Goal: Task Accomplishment & Management: Use online tool/utility

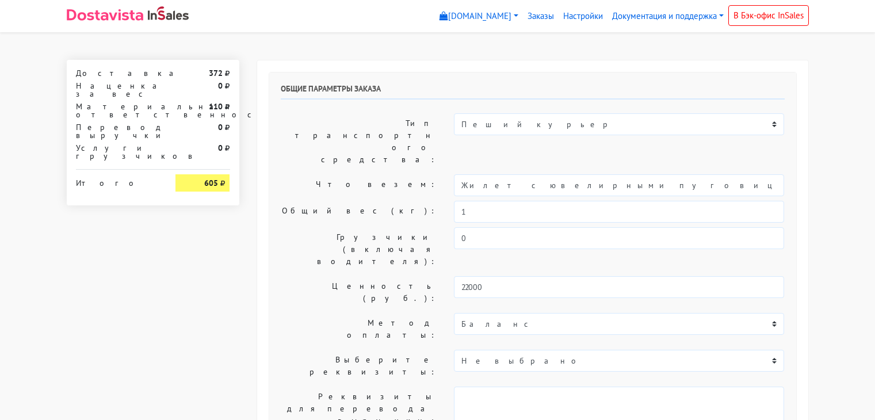
select select "12:00"
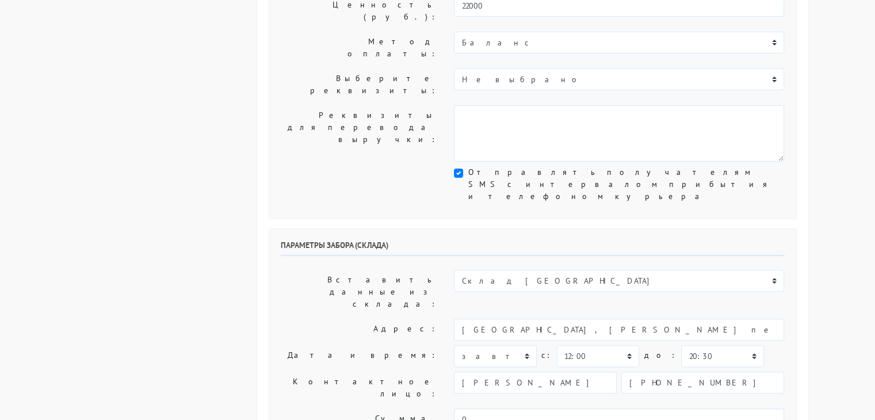
scroll to position [288, 0]
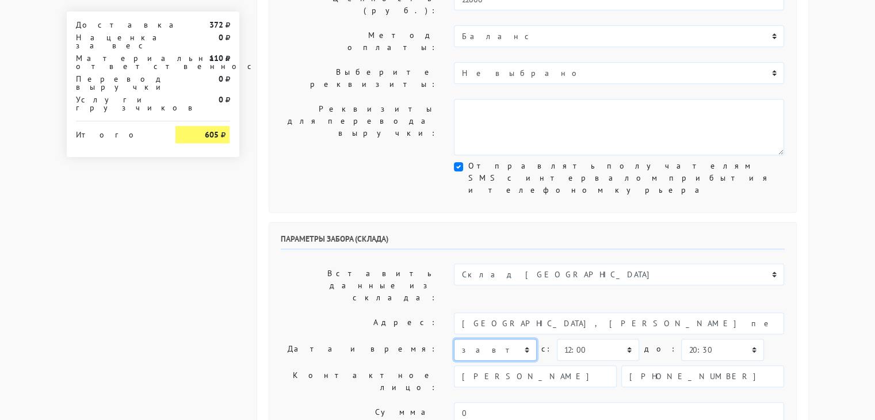
click at [527, 339] on select "[DATE] [DATE] [DATE] [DATE] [DATE] [DATE] [DATE] [DATE] [DATE]" at bounding box center [495, 350] width 82 height 22
select select "[DATE]"
click at [454, 339] on select "[DATE] [DATE] [DATE] [DATE] [DATE] [DATE] [DATE] [DATE] [DATE]" at bounding box center [495, 350] width 82 height 22
click at [624, 339] on select "00:00 00:30 01:00 01:30 02:00 02:30 03:00 03:30 04:00 04:30 05:00 05:30 06:00 0…" at bounding box center [598, 350] width 82 height 22
select select "16:00"
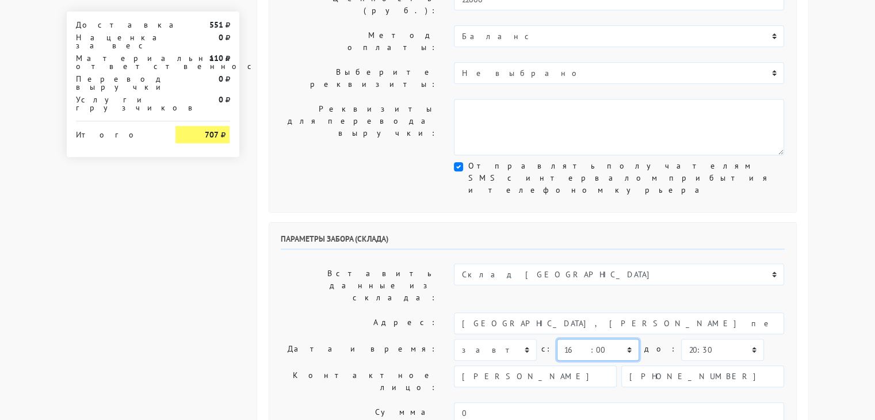
click at [557, 339] on select "00:00 00:30 01:00 01:30 02:00 02:30 03:00 03:30 04:00 04:30 05:00 05:30 06:00 0…" at bounding box center [598, 350] width 82 height 22
click at [728, 339] on select "00:00 00:30 01:00 01:30 02:00 02:30 03:00 03:30 04:00 04:30 05:00 05:30 06:00 0…" at bounding box center [722, 350] width 82 height 22
select select "17:00"
click at [681, 339] on select "00:00 00:30 01:00 01:30 02:00 02:30 03:00 03:30 04:00 04:30 05:00 05:30 06:00 0…" at bounding box center [722, 350] width 82 height 22
click at [833, 260] on body "[DOMAIN_NAME] [DOMAIN_NAME] [DOMAIN_NAME] Выйти Заказы" at bounding box center [437, 356] width 875 height 1288
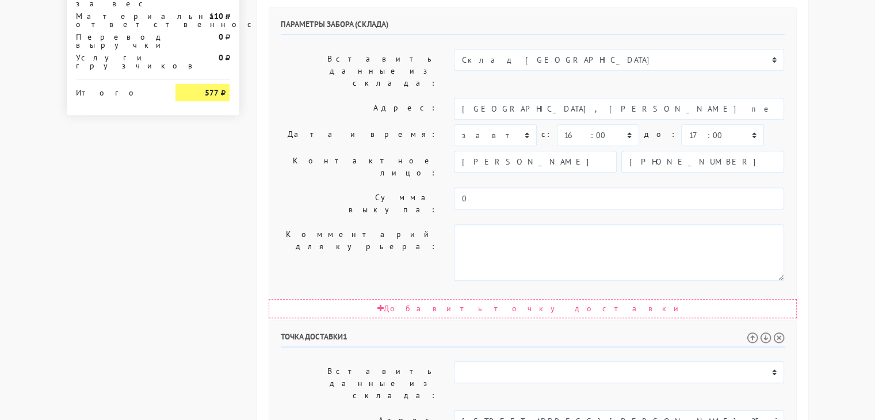
scroll to position [576, 0]
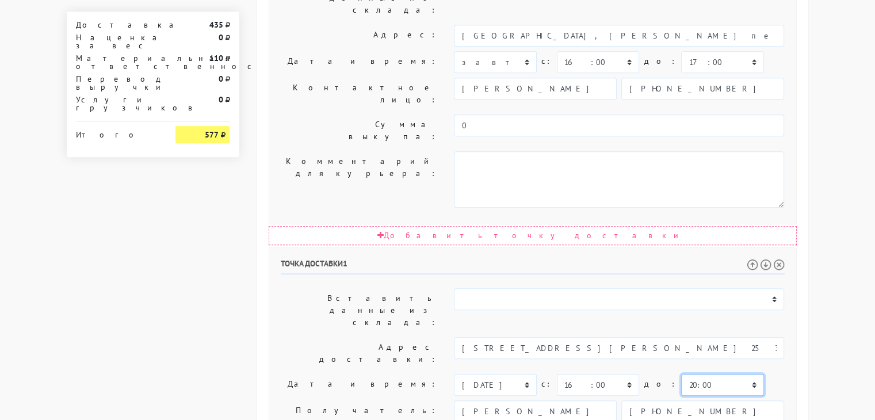
click at [730, 374] on select "00:00 00:30 01:00 01:30 02:00 02:30 03:00 03:30 04:00 04:30 05:00 05:30 06:00 0…" at bounding box center [722, 385] width 82 height 22
select select "19:00"
click at [681, 374] on select "00:00 00:30 01:00 01:30 02:00 02:30 03:00 03:30 04:00 04:30 05:00 05:30 06:00 0…" at bounding box center [722, 385] width 82 height 22
click at [835, 242] on body "[DOMAIN_NAME] [DOMAIN_NAME] [DOMAIN_NAME] Выйти Заказы" at bounding box center [437, 68] width 875 height 1288
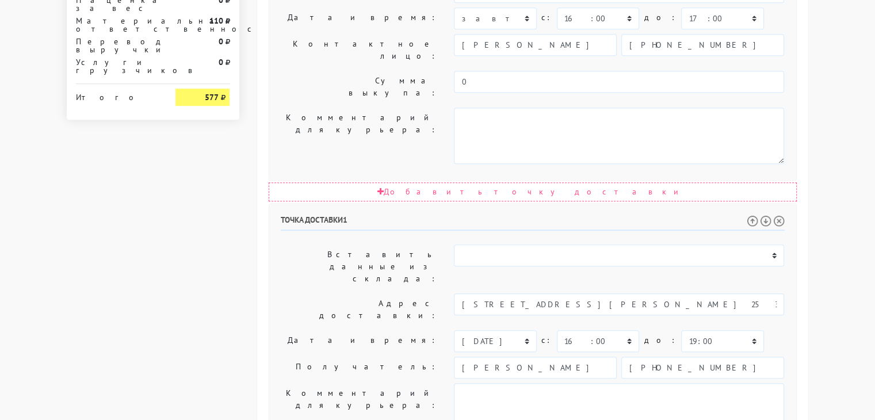
scroll to position [639, 0]
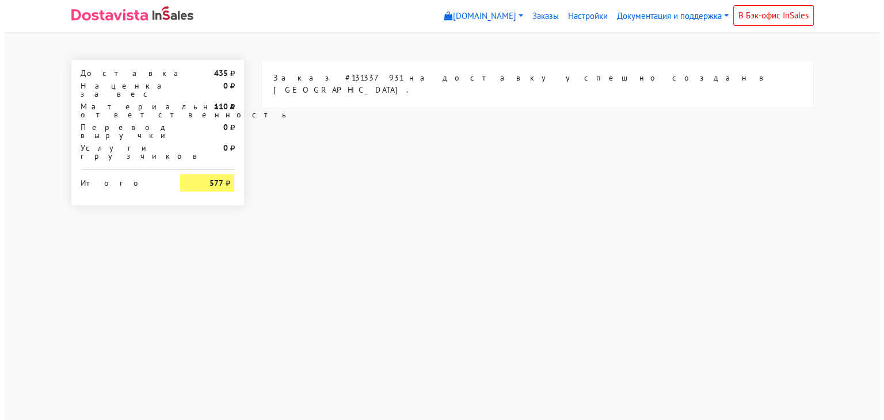
scroll to position [0, 0]
